Goal: Information Seeking & Learning: Find specific fact

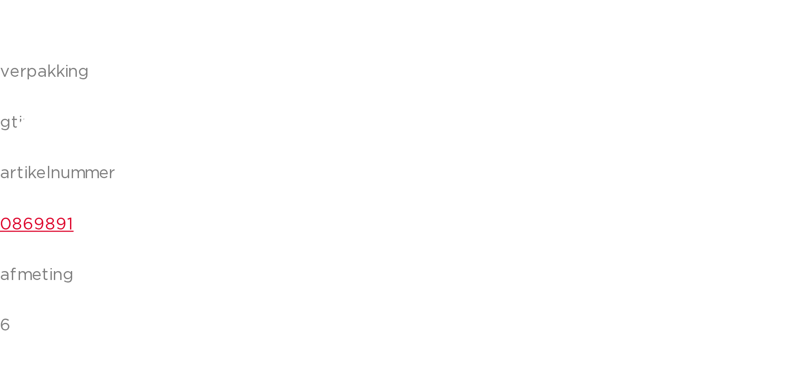
scroll to position [2003, 0]
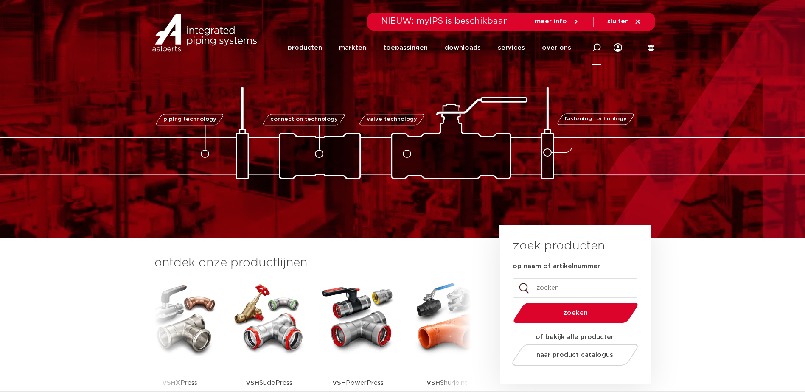
click at [597, 48] on icon at bounding box center [597, 47] width 8 height 8
type input "s1280"
click button "Zoeken" at bounding box center [0, 0] width 0 height 0
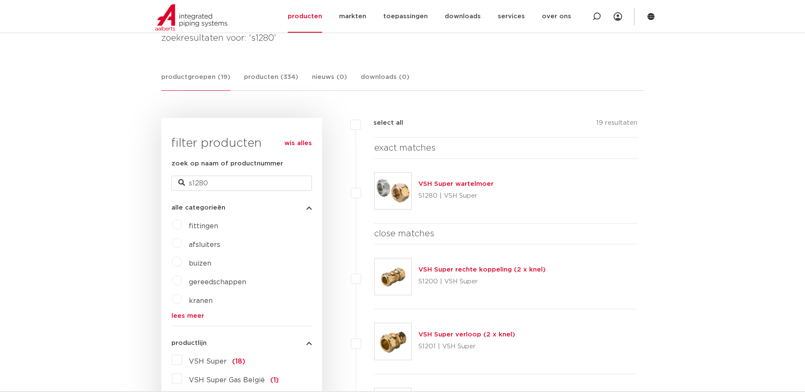
click at [452, 185] on link "VSH Super wartelmoer" at bounding box center [456, 184] width 75 height 6
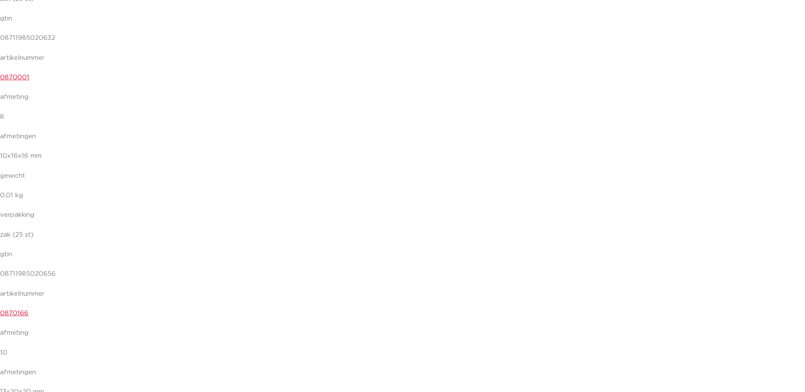
scroll to position [2250, 0]
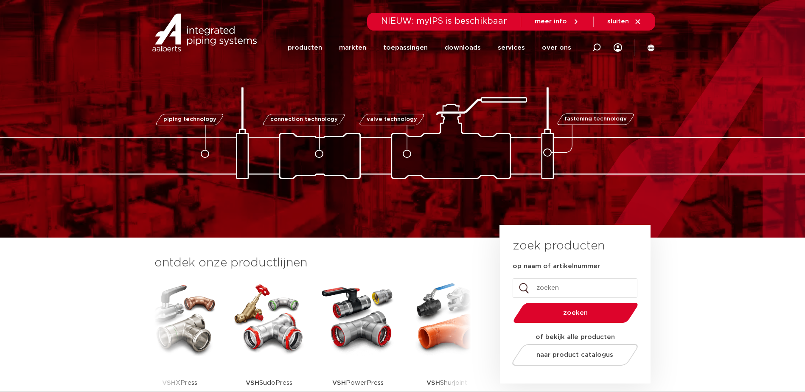
click at [597, 44] on icon at bounding box center [597, 47] width 10 height 10
paste input "PWR9440057"
type input "PWR9440057"
click button "Zoeken" at bounding box center [0, 0] width 0 height 0
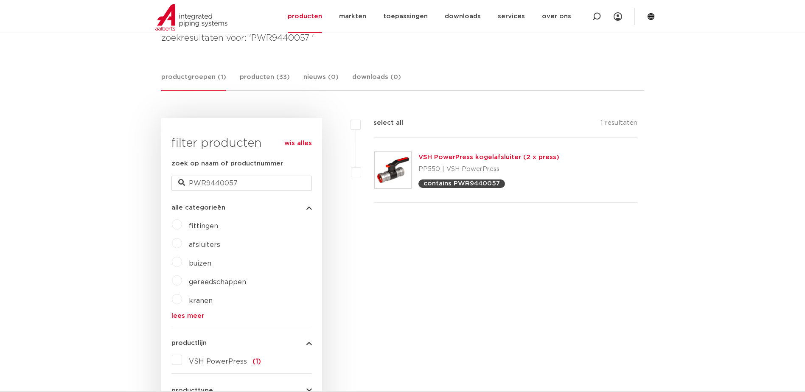
click at [474, 158] on link "VSH PowerPress kogelafsluiter (2 x press)" at bounding box center [489, 157] width 141 height 6
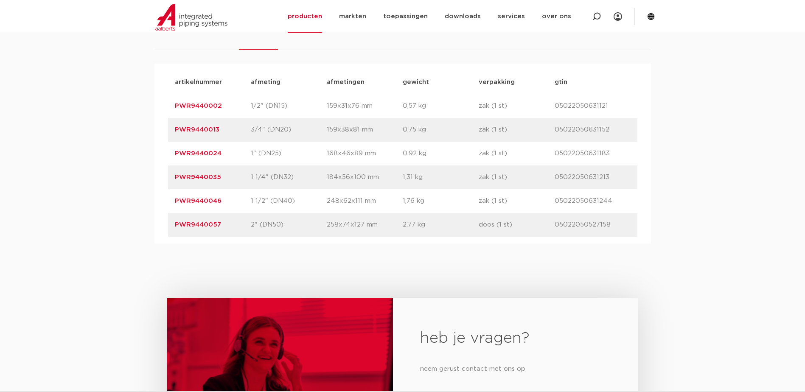
scroll to position [552, 0]
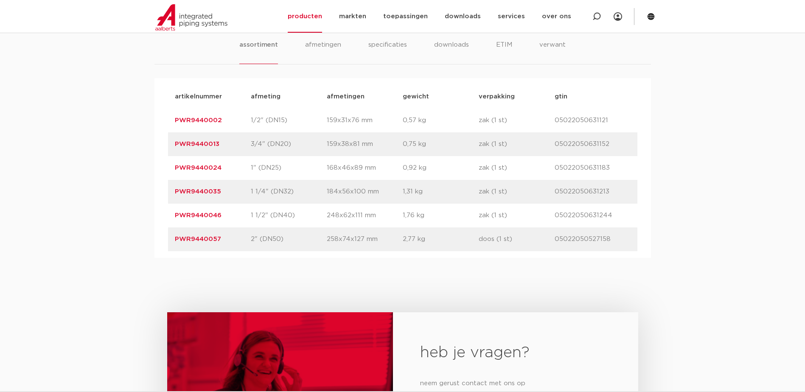
drag, startPoint x: 287, startPoint y: 239, endPoint x: 252, endPoint y: 240, distance: 35.3
click at [252, 240] on p "2" (DN50)" at bounding box center [289, 239] width 76 height 10
copy p "2" (DN50)"
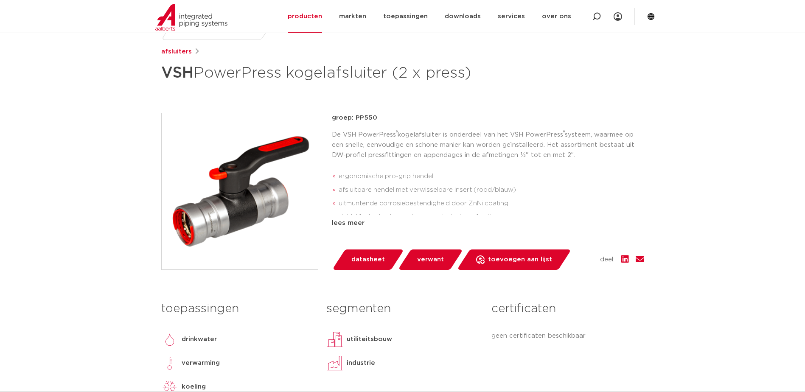
scroll to position [85, 0]
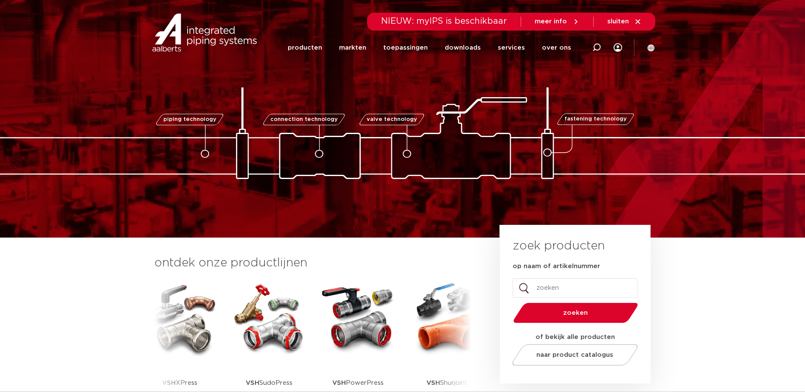
click at [579, 287] on input "op naam of artikelnummer" at bounding box center [575, 289] width 125 height 20
paste input "2" (DN50)"
type input "2" (DN50)"
click at [510, 302] on button "zoeken" at bounding box center [576, 313] width 132 height 22
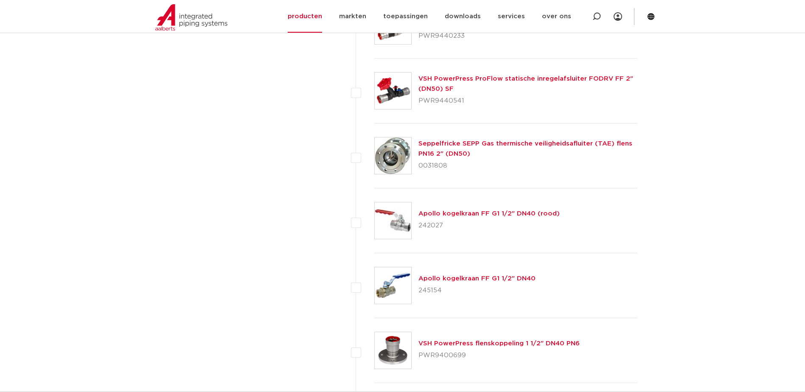
scroll to position [1321, 0]
